Goal: Task Accomplishment & Management: Manage account settings

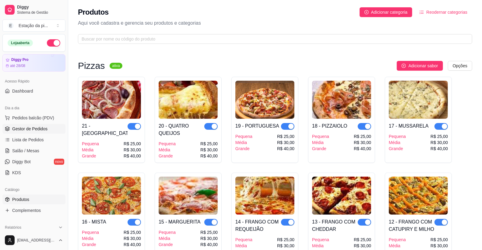
click at [39, 132] on link "Gestor de Pedidos" at bounding box center [33, 129] width 63 height 10
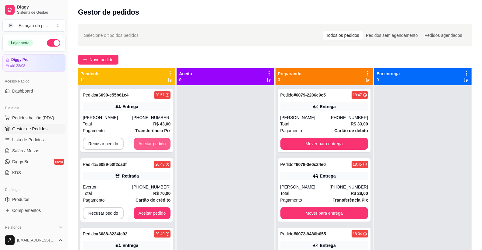
click at [136, 141] on button "Aceitar pedido" at bounding box center [152, 144] width 37 height 12
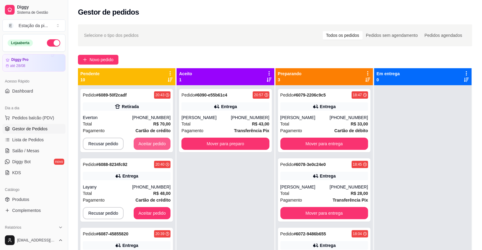
click at [137, 141] on button "Aceitar pedido" at bounding box center [152, 144] width 37 height 12
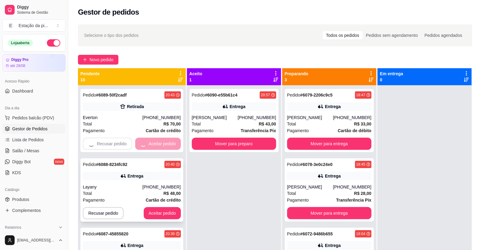
click at [144, 207] on button "Aceitar pedido" at bounding box center [162, 213] width 37 height 12
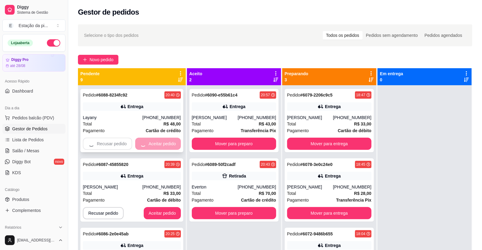
click at [144, 207] on button "Aceitar pedido" at bounding box center [162, 213] width 37 height 12
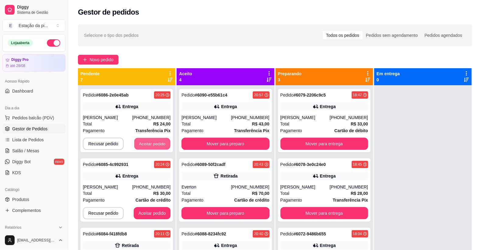
click at [138, 141] on button "Aceitar pedido" at bounding box center [152, 144] width 36 height 12
click at [138, 141] on button "Aceitar pedido" at bounding box center [152, 144] width 37 height 12
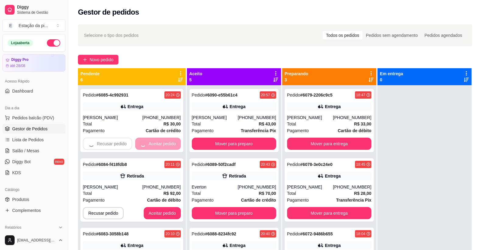
click at [144, 207] on button "Aceitar pedido" at bounding box center [162, 213] width 37 height 12
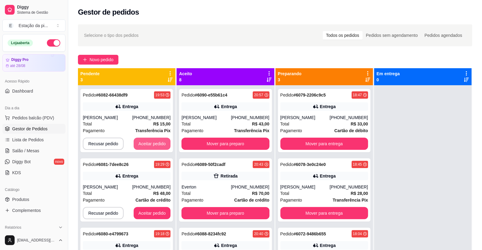
click at [138, 141] on button "Aceitar pedido" at bounding box center [152, 144] width 37 height 12
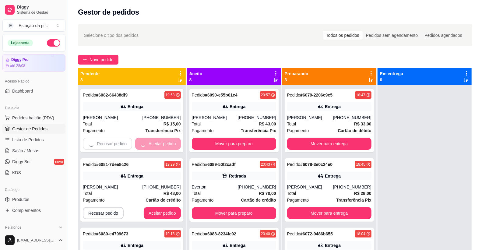
click at [144, 207] on button "Aceitar pedido" at bounding box center [162, 213] width 37 height 12
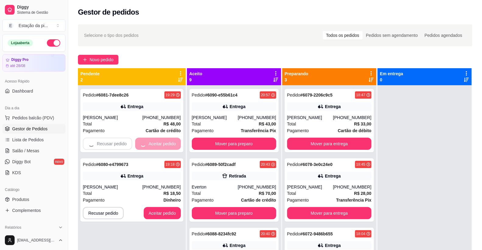
click at [144, 207] on button "Aceitar pedido" at bounding box center [162, 213] width 37 height 12
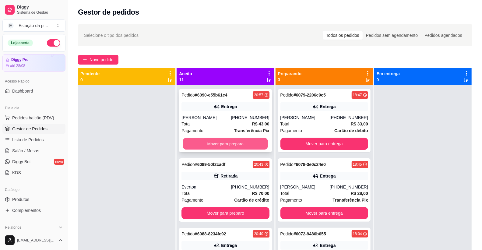
click at [238, 145] on button "Mover para preparo" at bounding box center [225, 144] width 85 height 12
click at [238, 141] on button "Mover para preparo" at bounding box center [225, 144] width 85 height 12
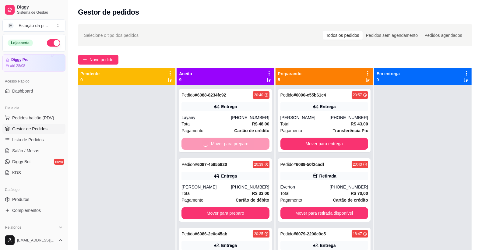
click at [238, 207] on button "Mover para preparo" at bounding box center [225, 213] width 88 height 12
click at [239, 207] on button "Mover para preparo" at bounding box center [225, 213] width 88 height 12
click at [239, 141] on button "Mover para preparo" at bounding box center [225, 144] width 85 height 12
click at [239, 207] on button "Mover para preparo" at bounding box center [225, 213] width 88 height 12
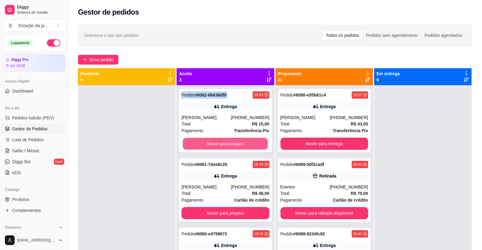
click at [239, 141] on button "Mover para preparo" at bounding box center [225, 144] width 85 height 12
click at [239, 207] on button "Mover para preparo" at bounding box center [225, 213] width 88 height 12
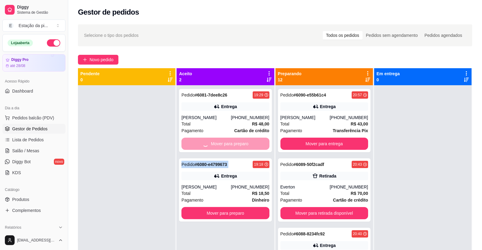
click at [239, 141] on div "Mover para preparo" at bounding box center [225, 144] width 88 height 12
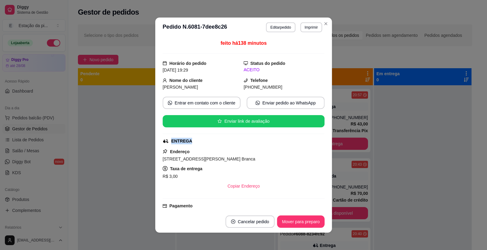
click at [239, 141] on div "ENTREGA" at bounding box center [243, 141] width 161 height 6
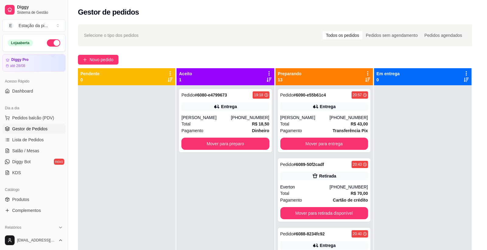
click at [239, 141] on div "ENTREGA" at bounding box center [243, 141] width 160 height 6
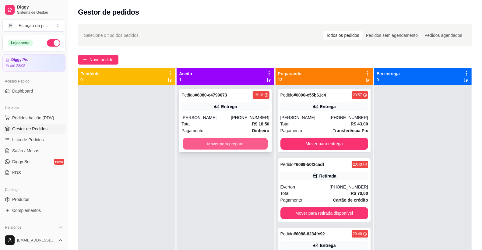
click at [246, 147] on button "Mover para preparo" at bounding box center [225, 144] width 85 height 12
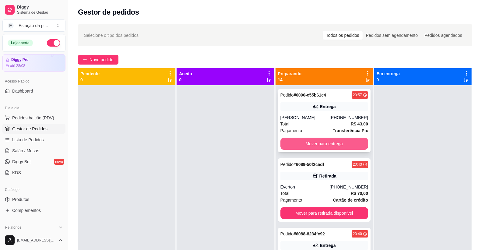
click at [314, 142] on button "Mover para entrega" at bounding box center [324, 144] width 88 height 12
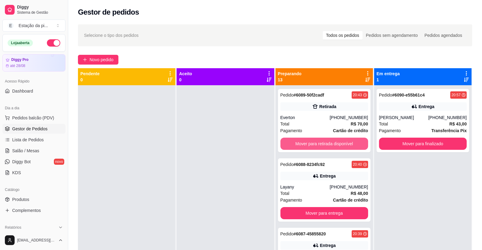
click at [343, 146] on button "Mover para retirada disponível" at bounding box center [324, 144] width 88 height 12
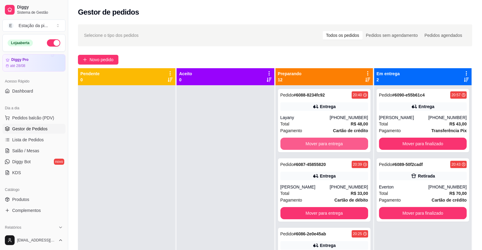
click at [348, 145] on button "Mover para entrega" at bounding box center [324, 144] width 88 height 12
click at [348, 145] on div "Mover para entrega" at bounding box center [324, 144] width 88 height 12
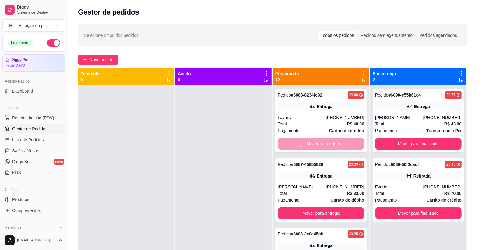
click at [348, 207] on button "Mover para entrega" at bounding box center [321, 213] width 86 height 12
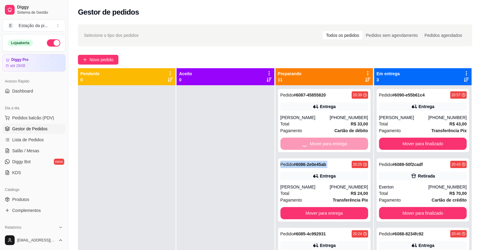
click at [348, 145] on div "Mover para entrega" at bounding box center [324, 144] width 88 height 12
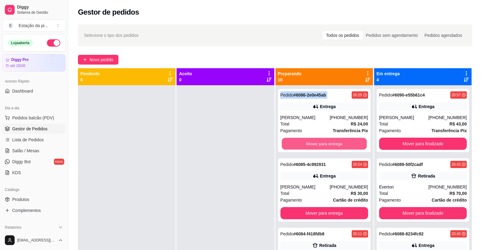
click at [348, 145] on button "Mover para entrega" at bounding box center [324, 144] width 85 height 12
click at [348, 145] on div "Mover para entrega" at bounding box center [324, 144] width 88 height 12
click at [348, 145] on button "Mover para entrega" at bounding box center [324, 144] width 88 height 12
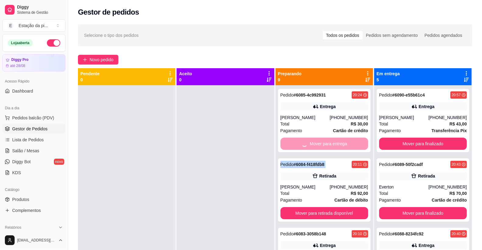
click at [348, 145] on div "Mover para entrega" at bounding box center [324, 144] width 88 height 12
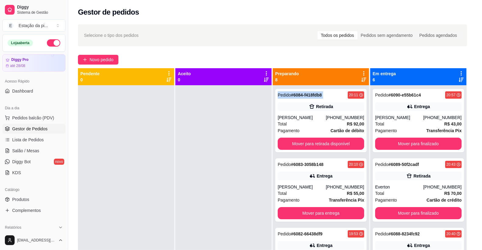
click at [349, 145] on button "Mover para retirada disponível" at bounding box center [321, 144] width 86 height 12
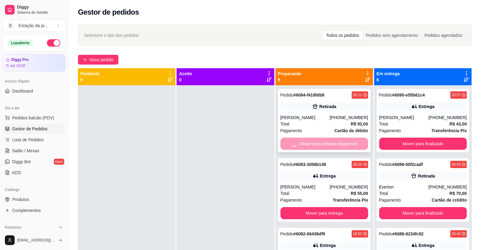
click at [349, 144] on div "Mover para retirada disponível" at bounding box center [324, 144] width 88 height 12
click at [349, 144] on button "Mover para entrega" at bounding box center [324, 144] width 85 height 12
click at [349, 144] on div "Mover para entrega" at bounding box center [324, 144] width 88 height 12
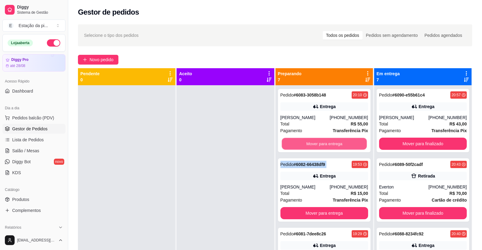
click at [350, 144] on button "Mover para entrega" at bounding box center [324, 144] width 85 height 12
click at [350, 144] on div "Mover para entrega" at bounding box center [324, 144] width 88 height 12
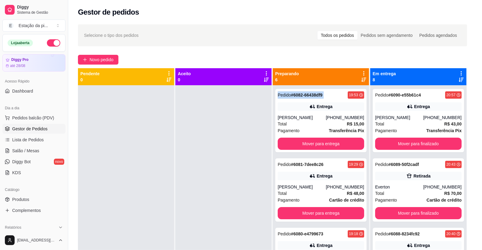
click at [350, 145] on button "Mover para entrega" at bounding box center [321, 144] width 86 height 12
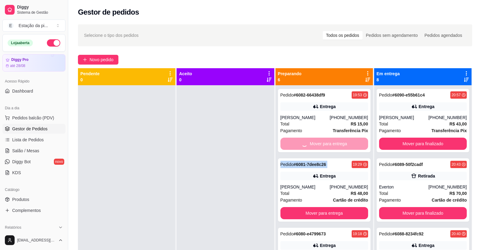
click at [350, 145] on div "Mover para entrega" at bounding box center [324, 144] width 88 height 12
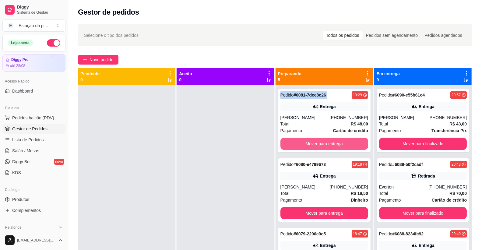
click at [350, 145] on button "Mover para entrega" at bounding box center [324, 144] width 88 height 12
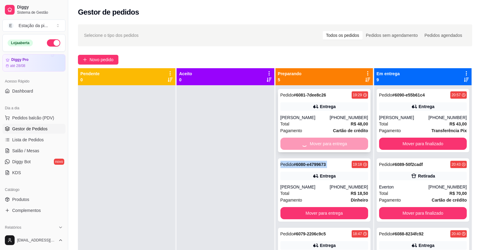
click at [350, 145] on div "Mover para entrega" at bounding box center [324, 144] width 88 height 12
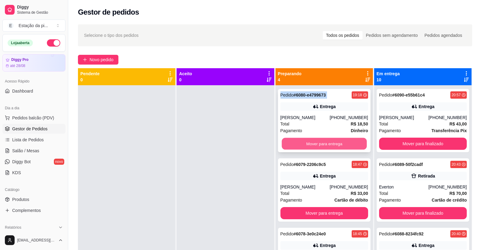
click at [351, 145] on button "Mover para entrega" at bounding box center [324, 144] width 85 height 12
click at [351, 145] on div "Mover para entrega" at bounding box center [324, 144] width 88 height 12
click at [350, 145] on button "Mover para entrega" at bounding box center [324, 144] width 88 height 12
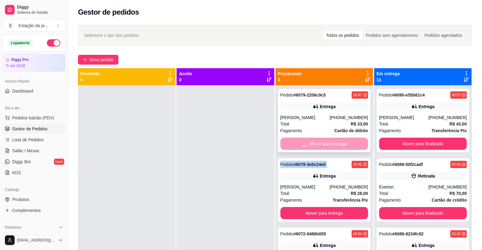
click at [350, 145] on div "Mover para entrega" at bounding box center [324, 144] width 88 height 12
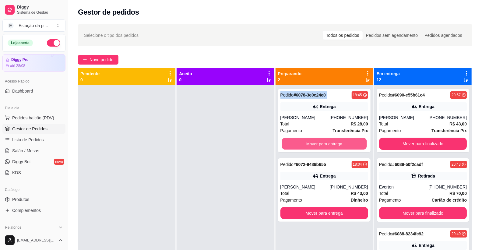
click at [350, 146] on button "Mover para entrega" at bounding box center [324, 144] width 85 height 12
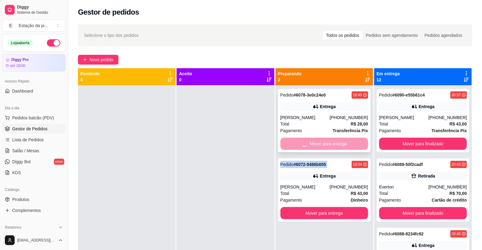
click at [350, 146] on div "Mover para entrega" at bounding box center [324, 144] width 88 height 12
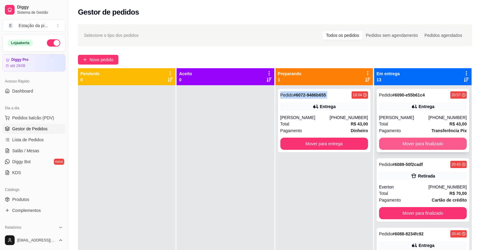
click at [412, 142] on button "Mover para finalizado" at bounding box center [423, 144] width 88 height 12
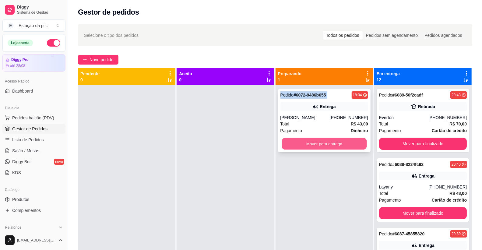
click at [347, 139] on button "Mover para entrega" at bounding box center [324, 144] width 85 height 12
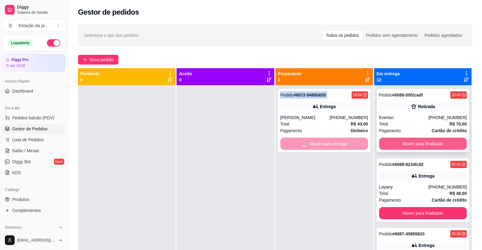
click at [428, 145] on button "Mover para finalizado" at bounding box center [423, 144] width 88 height 12
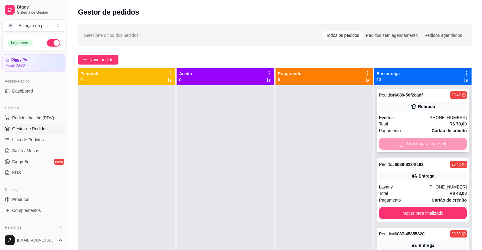
click at [428, 145] on div "Mover para finalizado" at bounding box center [423, 144] width 88 height 12
click at [428, 145] on button "Mover para finalizado" at bounding box center [422, 144] width 85 height 12
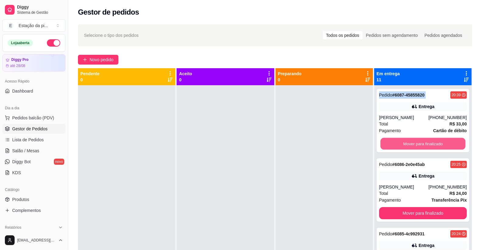
click at [429, 144] on button "Mover para finalizado" at bounding box center [422, 144] width 85 height 12
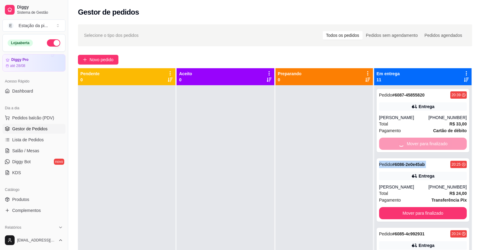
click at [429, 144] on div "Mover para finalizado" at bounding box center [423, 144] width 88 height 12
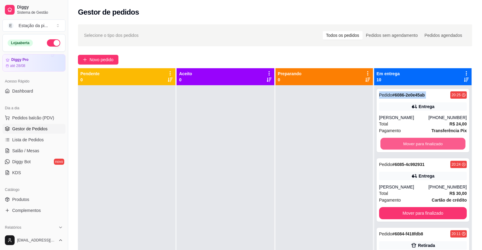
click at [429, 144] on button "Mover para finalizado" at bounding box center [422, 144] width 85 height 12
click at [429, 142] on button "Mover para finalizado" at bounding box center [422, 144] width 85 height 12
click at [429, 143] on button "Mover para finalizado" at bounding box center [422, 144] width 85 height 12
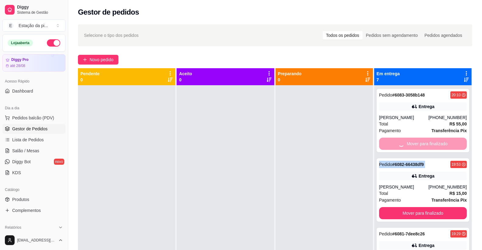
click at [429, 143] on div "Mover para finalizado" at bounding box center [423, 144] width 88 height 12
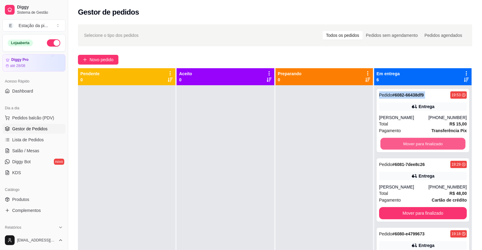
click at [429, 143] on button "Mover para finalizado" at bounding box center [422, 144] width 85 height 12
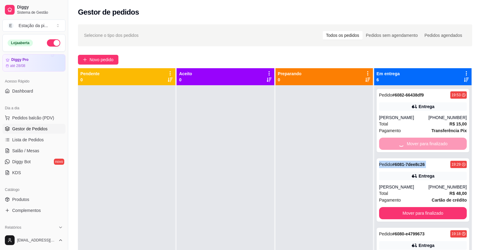
click at [429, 143] on div "Mover para finalizado" at bounding box center [423, 144] width 88 height 12
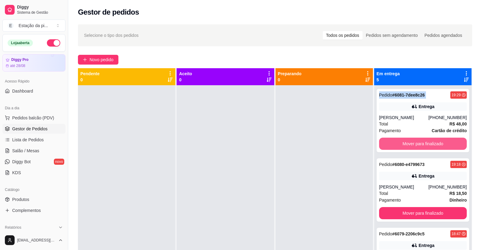
click at [429, 143] on button "Mover para finalizado" at bounding box center [423, 144] width 88 height 12
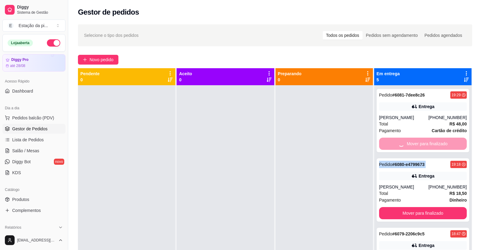
click at [429, 143] on div "Mover para finalizado" at bounding box center [423, 144] width 88 height 12
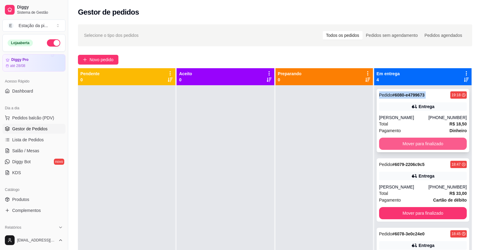
click at [430, 144] on button "Mover para finalizado" at bounding box center [423, 144] width 88 height 12
click at [430, 144] on button "Mover para finalizado" at bounding box center [422, 144] width 85 height 12
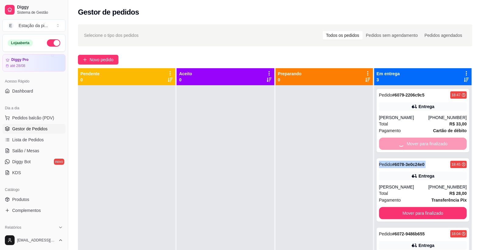
click at [430, 144] on div "Mover para finalizado" at bounding box center [423, 144] width 88 height 12
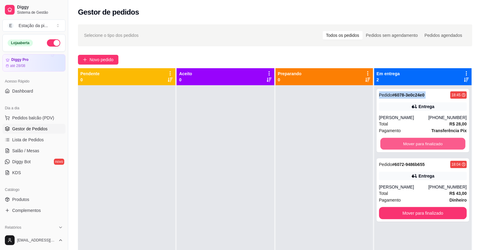
click at [430, 144] on button "Mover para finalizado" at bounding box center [422, 144] width 85 height 12
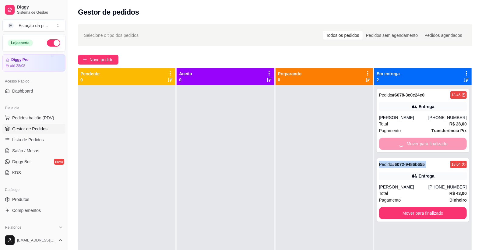
click at [430, 144] on div "Mover para finalizado" at bounding box center [423, 144] width 88 height 12
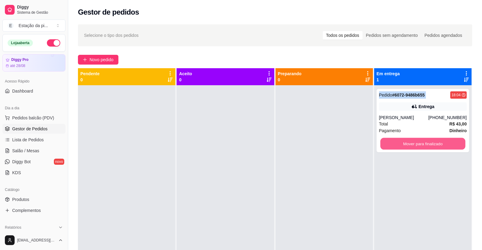
click at [430, 144] on button "Mover para finalizado" at bounding box center [422, 144] width 85 height 12
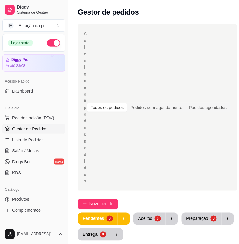
click at [47, 44] on button "button" at bounding box center [53, 42] width 13 height 7
